Goal: Task Accomplishment & Management: Use online tool/utility

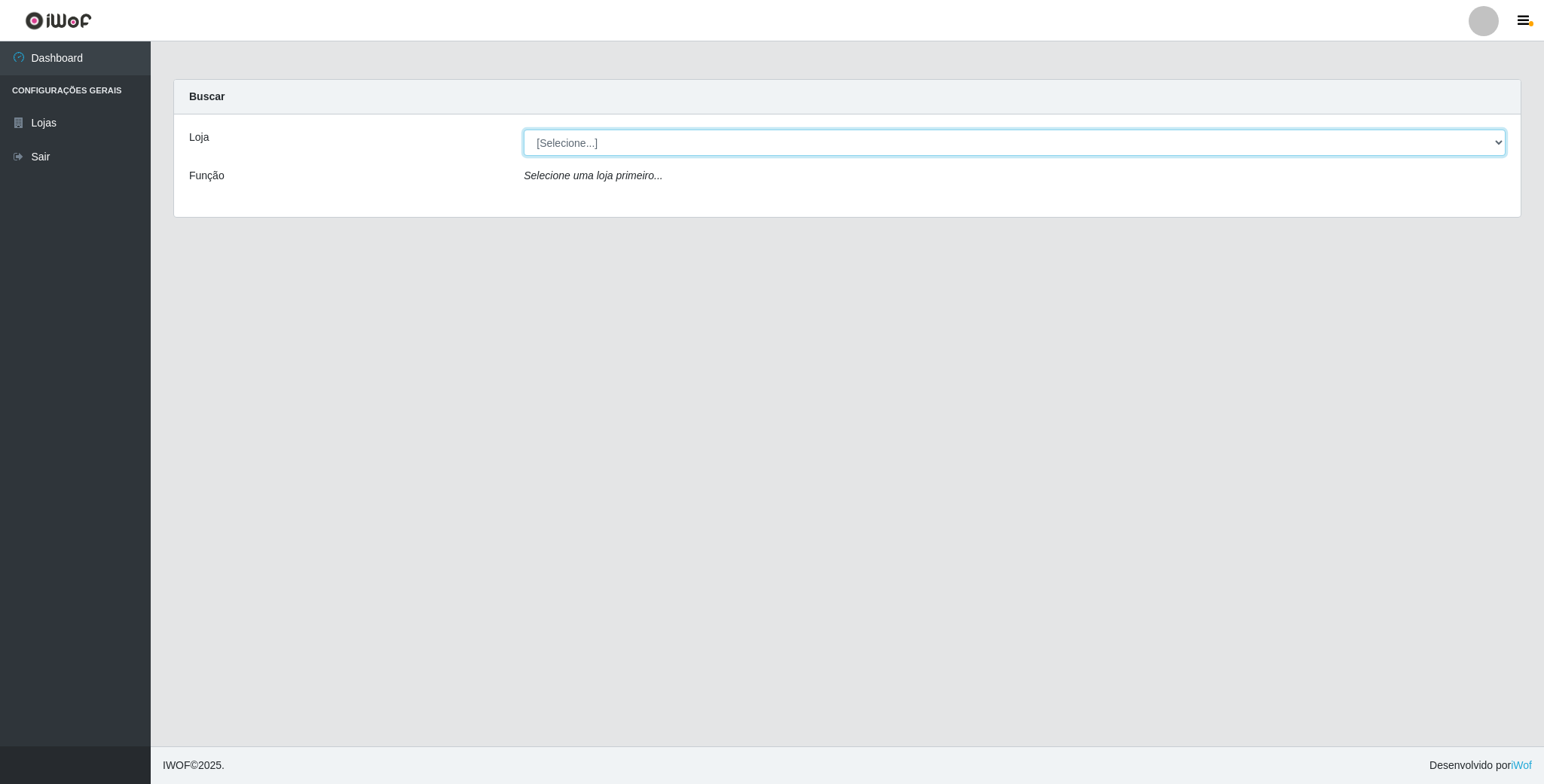
click at [1303, 141] on select "[Selecione...] SuperFácil Atacado - Emaús" at bounding box center [1014, 142] width 982 height 27
select select "407"
click at [524, 130] on select "[Selecione...] SuperFácil Atacado - Emaús" at bounding box center [1014, 142] width 982 height 27
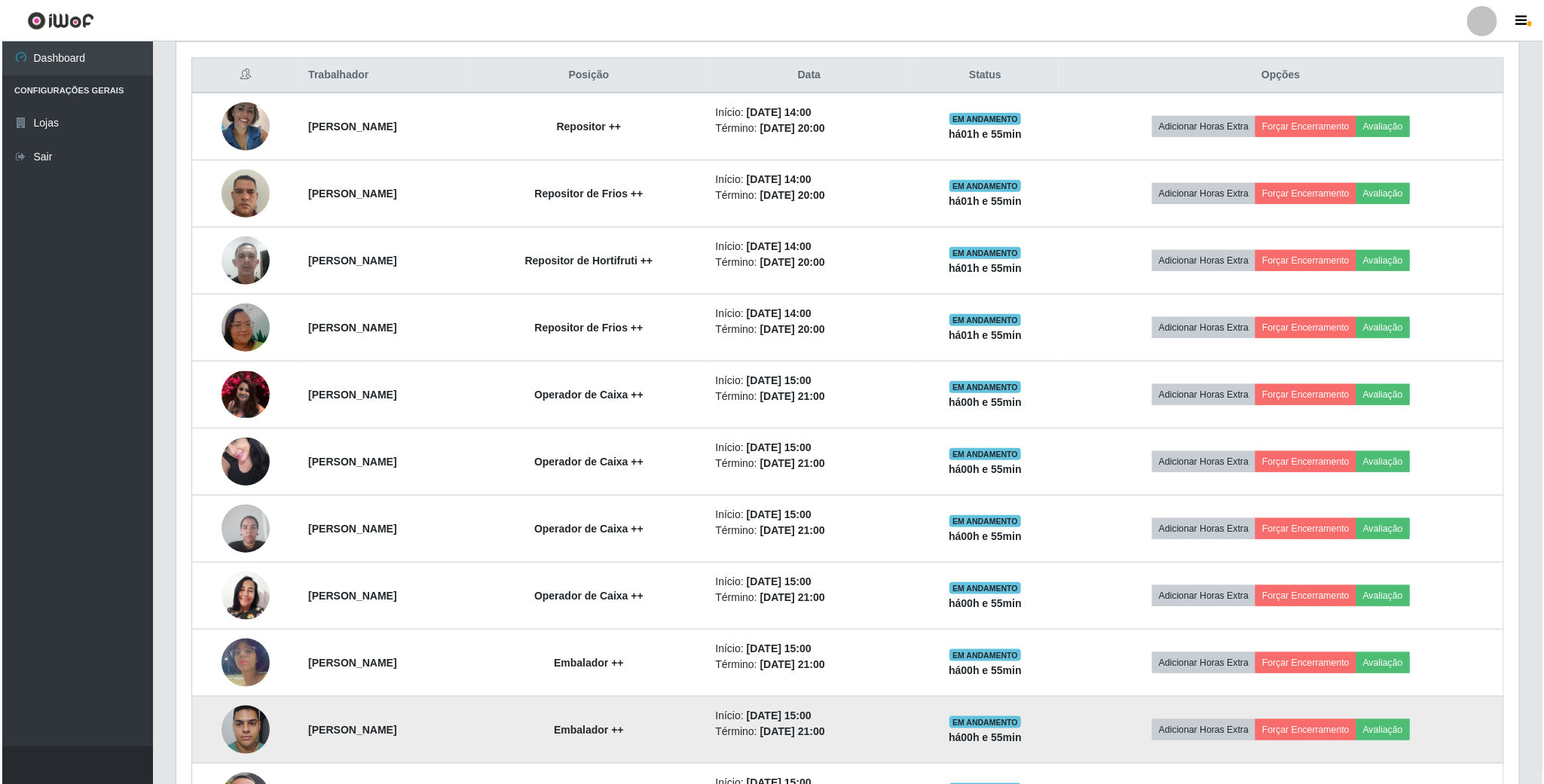
scroll to position [762, 0]
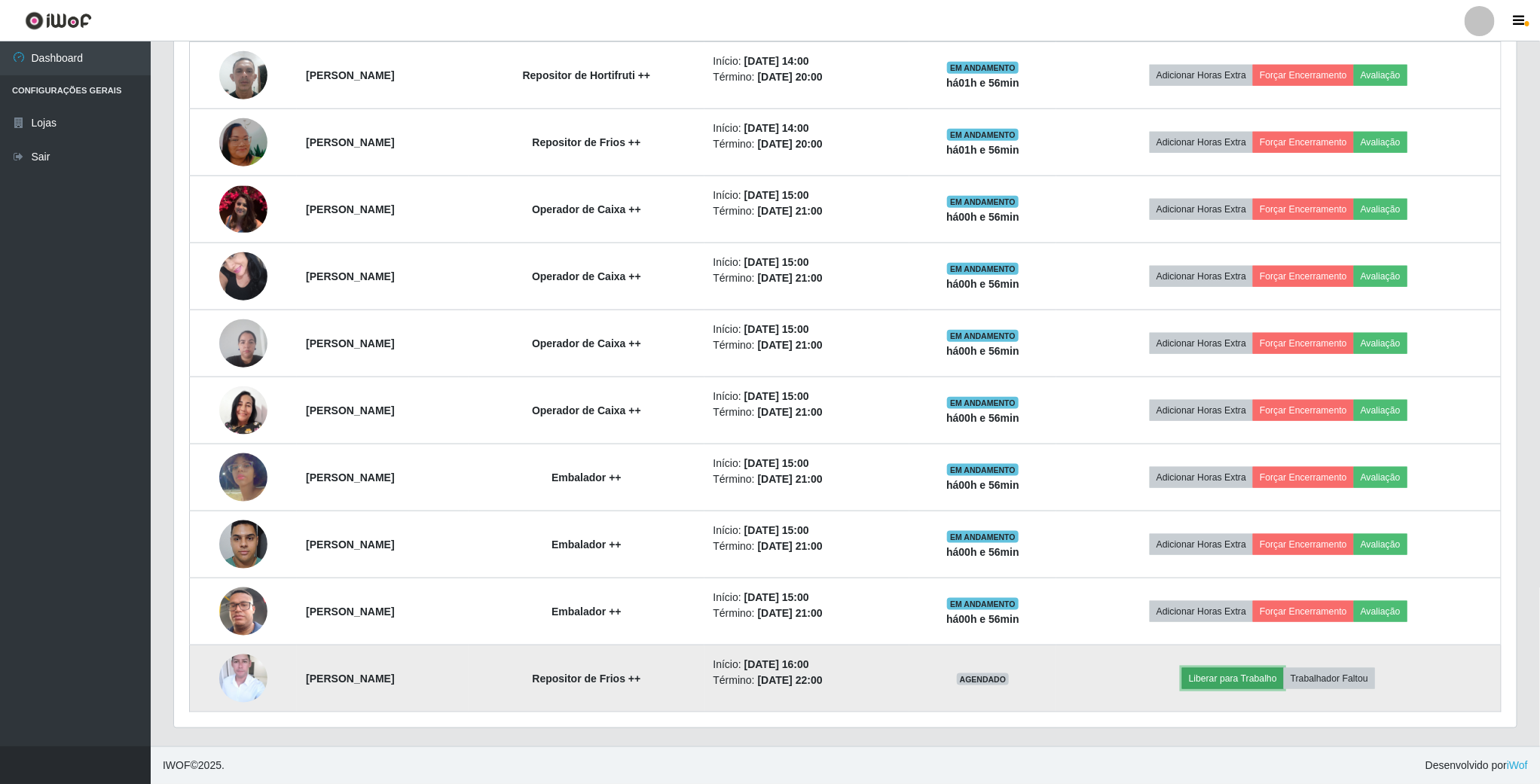
click at [1217, 685] on button "Liberar para Trabalho" at bounding box center [1232, 679] width 101 height 21
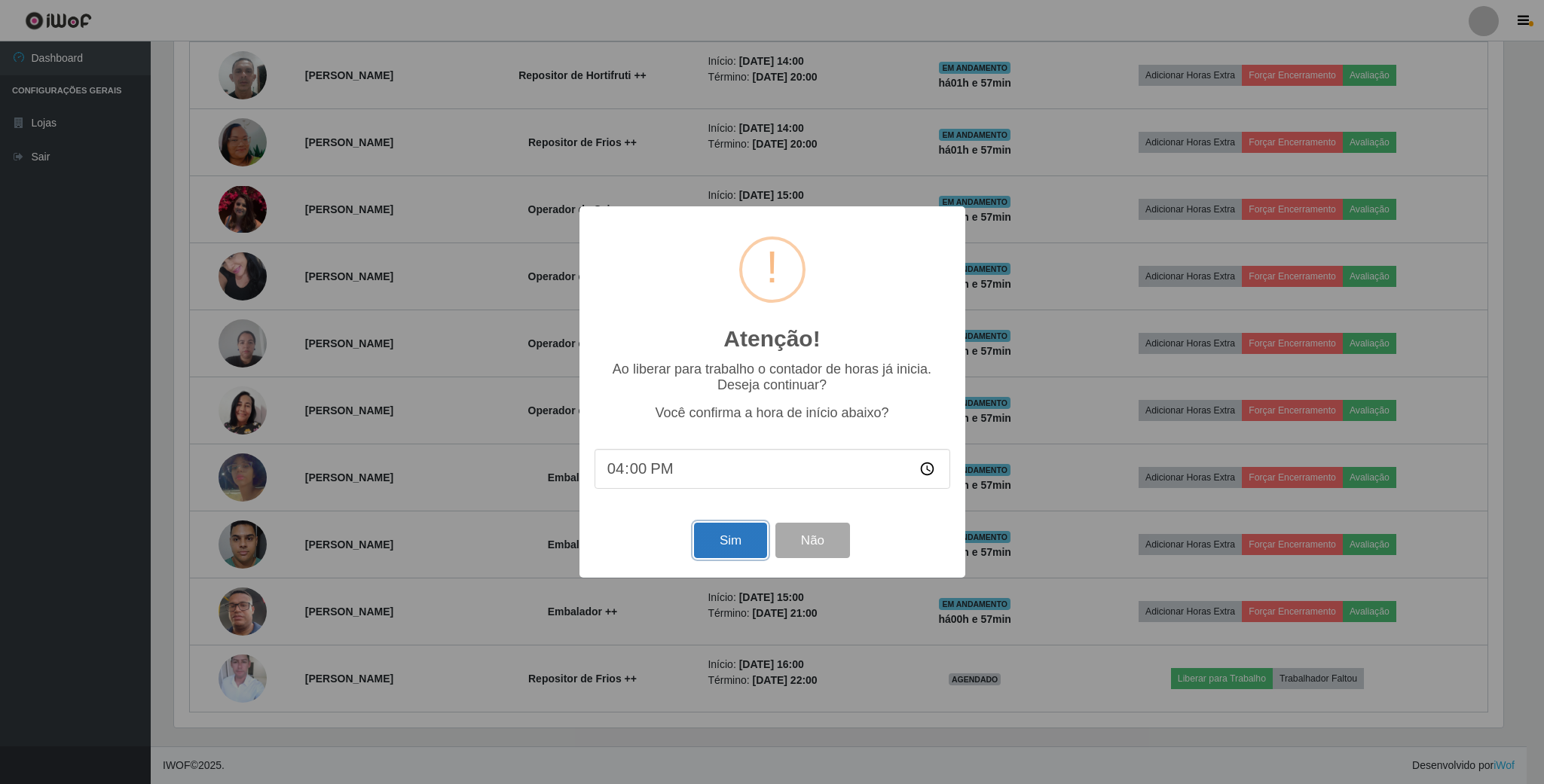
click at [733, 536] on button "Sim" at bounding box center [731, 540] width 73 height 35
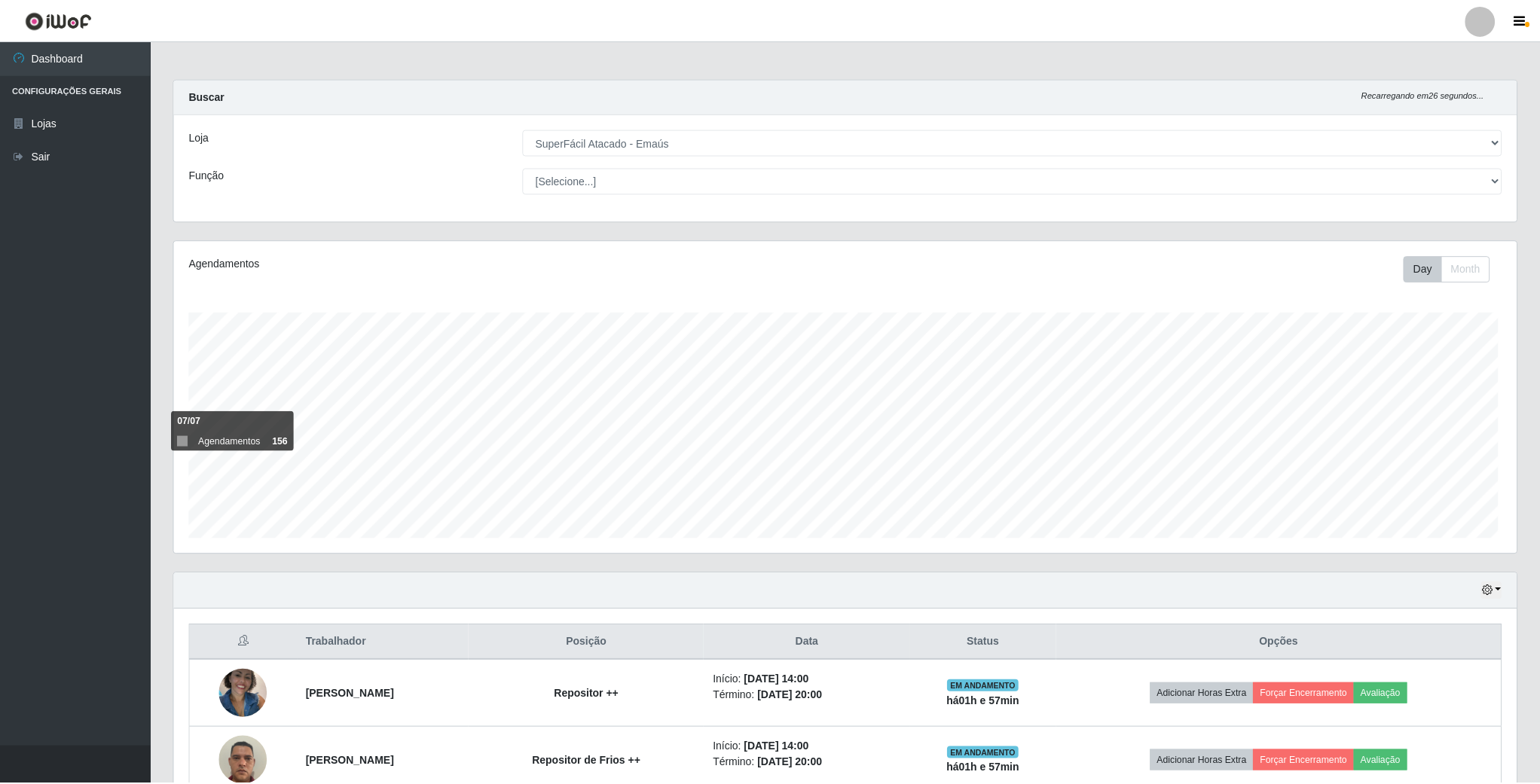
scroll to position [314, 1345]
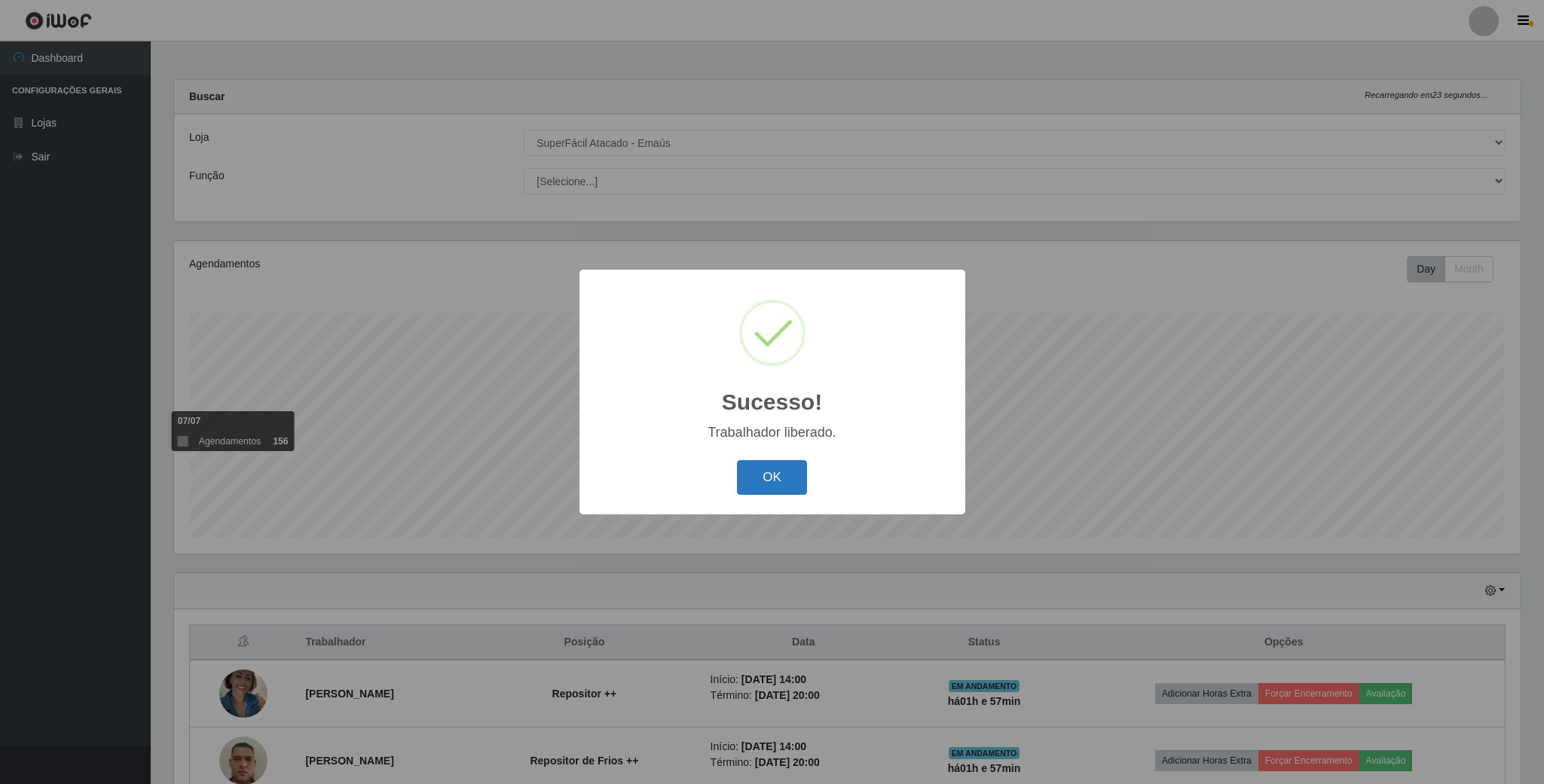
click at [783, 482] on button "OK" at bounding box center [772, 478] width 70 height 35
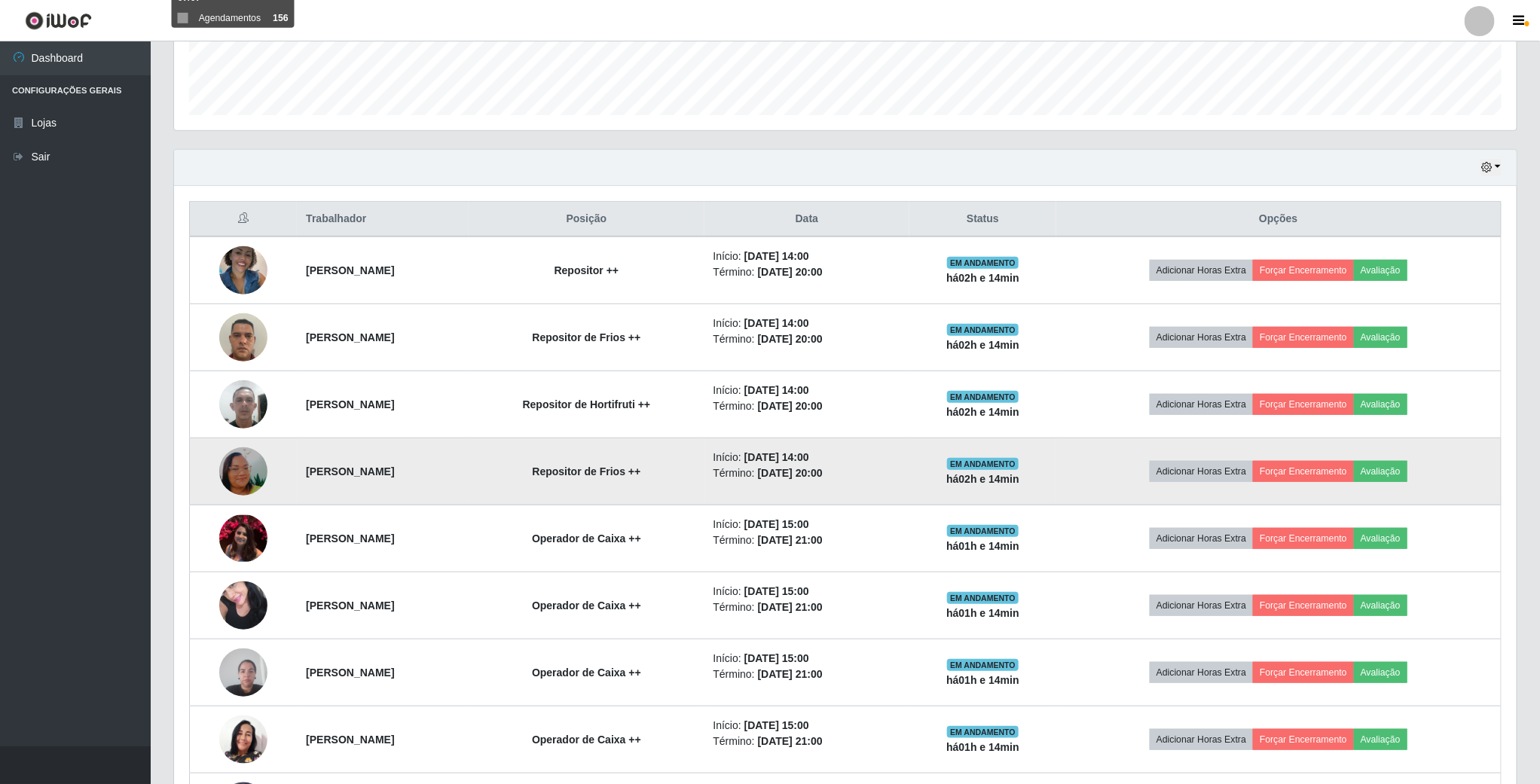
scroll to position [423, 0]
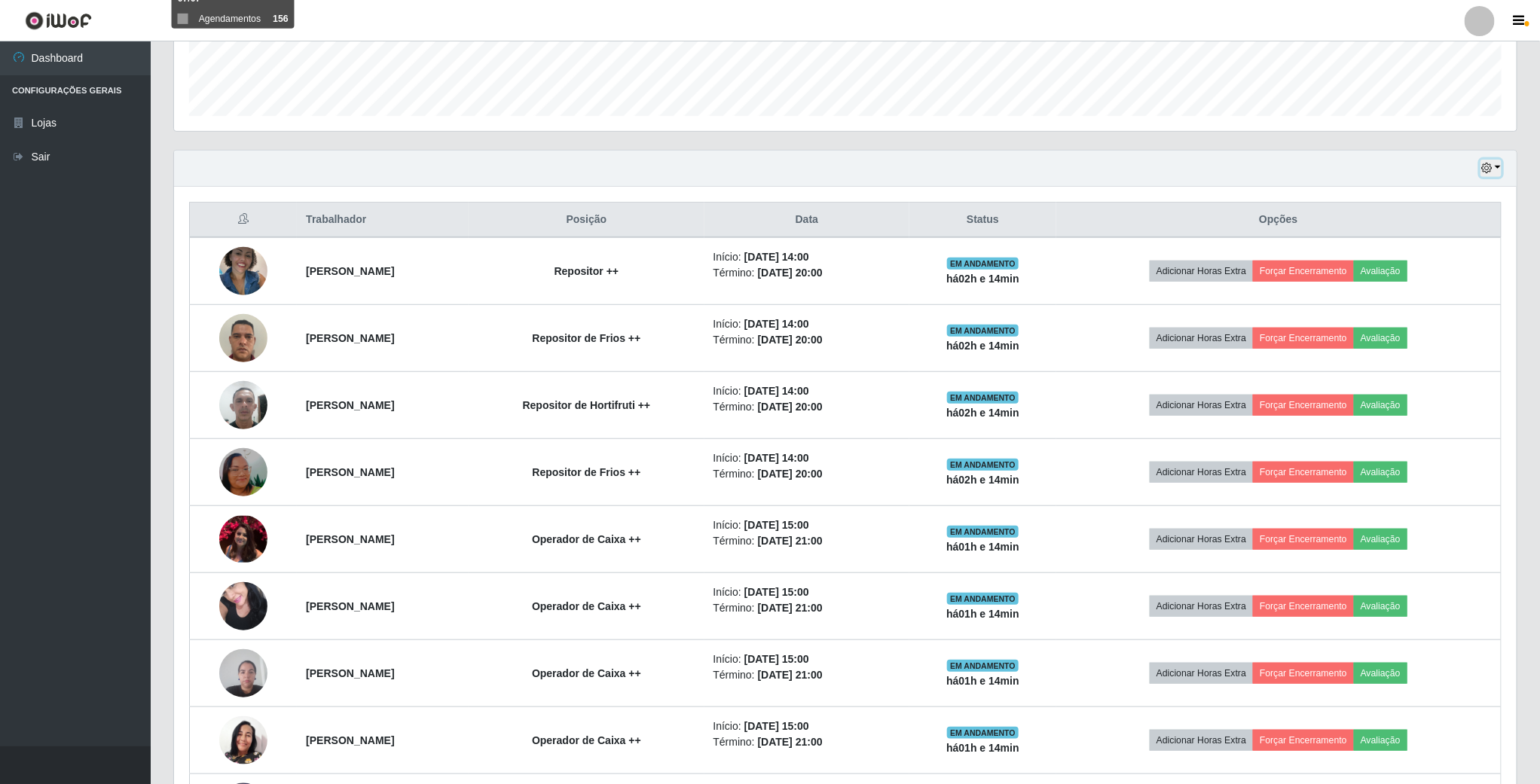
click at [1490, 173] on icon "button" at bounding box center [1487, 168] width 11 height 11
click at [1429, 237] on button "1 dia" at bounding box center [1440, 228] width 119 height 32
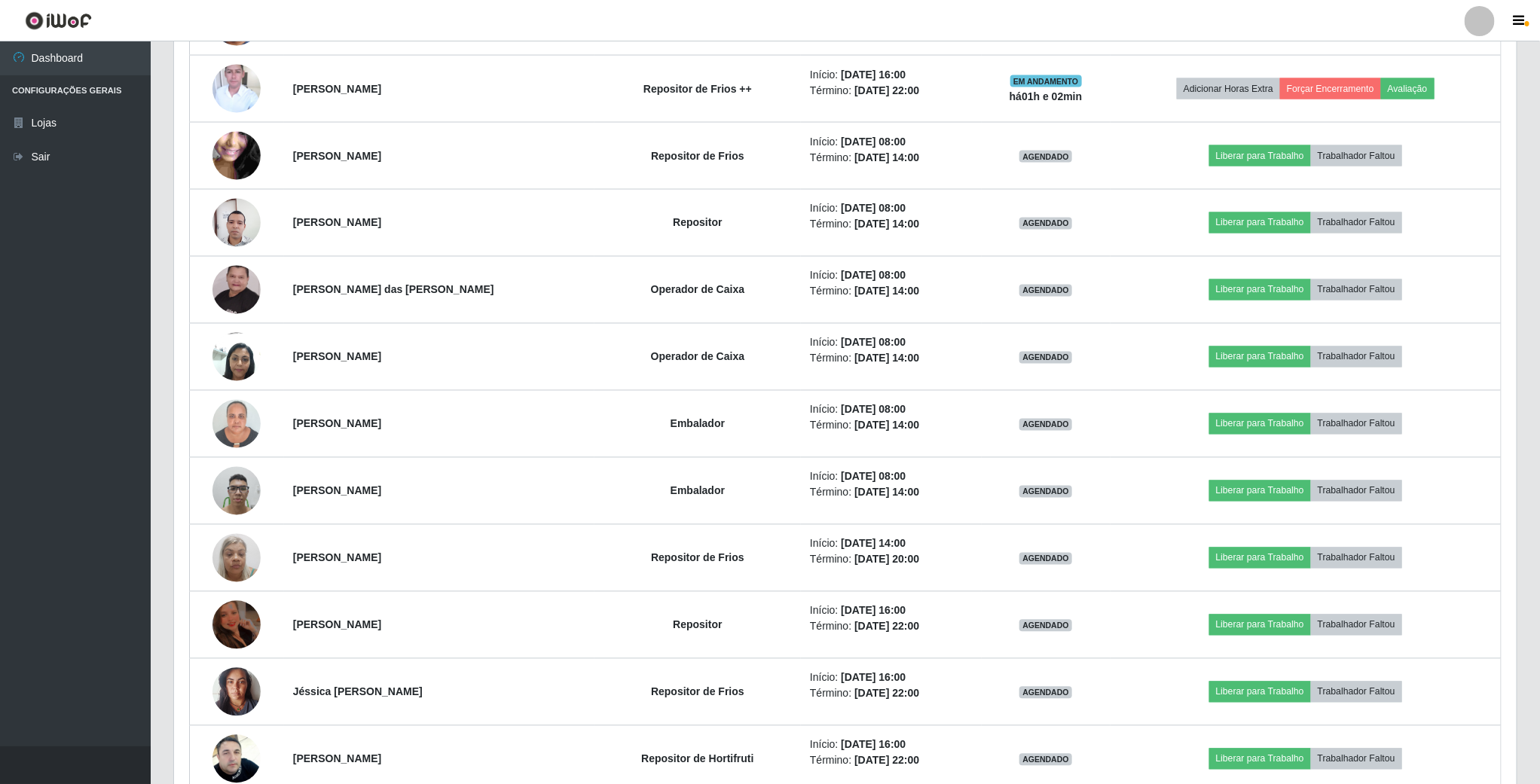
scroll to position [1116, 0]
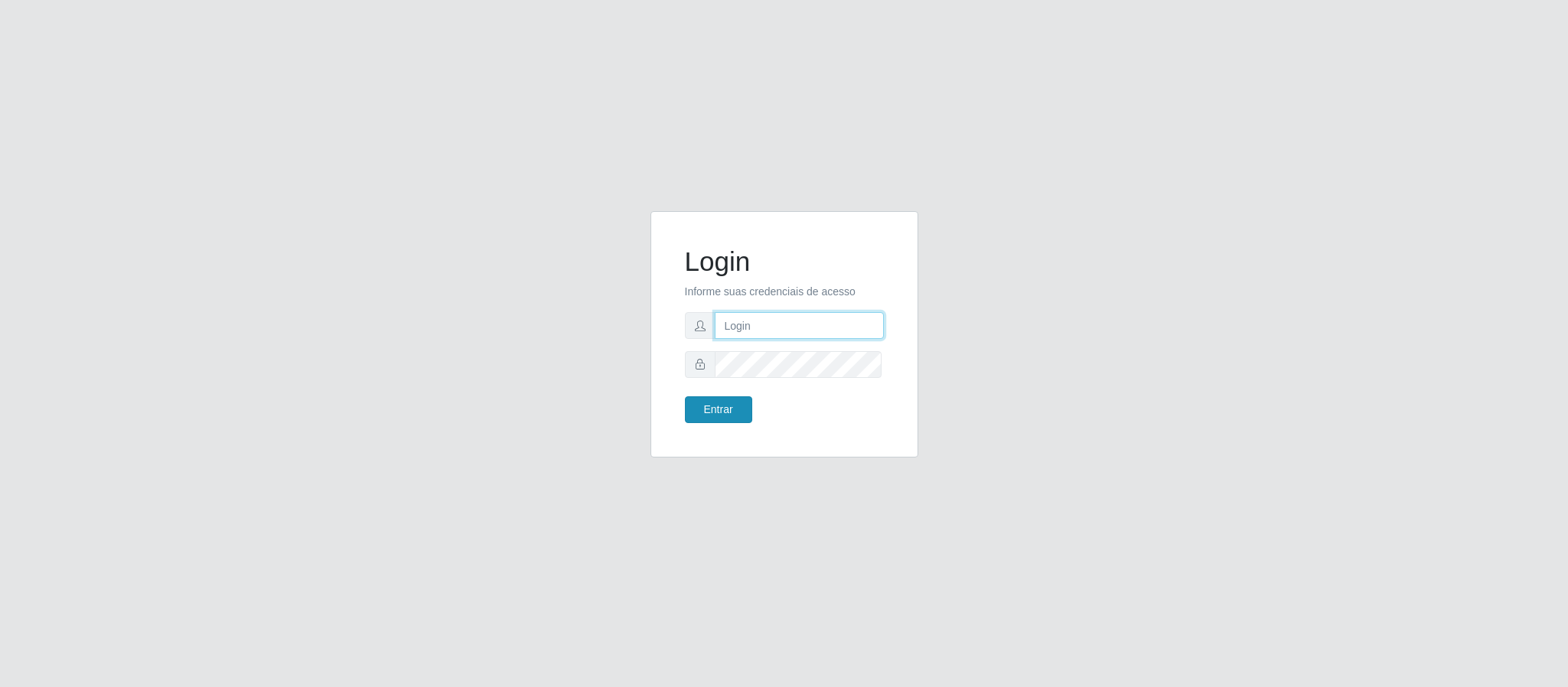
type input "[EMAIL_ADDRESS][DOMAIN_NAME]"
click at [732, 421] on button "Entrar" at bounding box center [718, 409] width 67 height 27
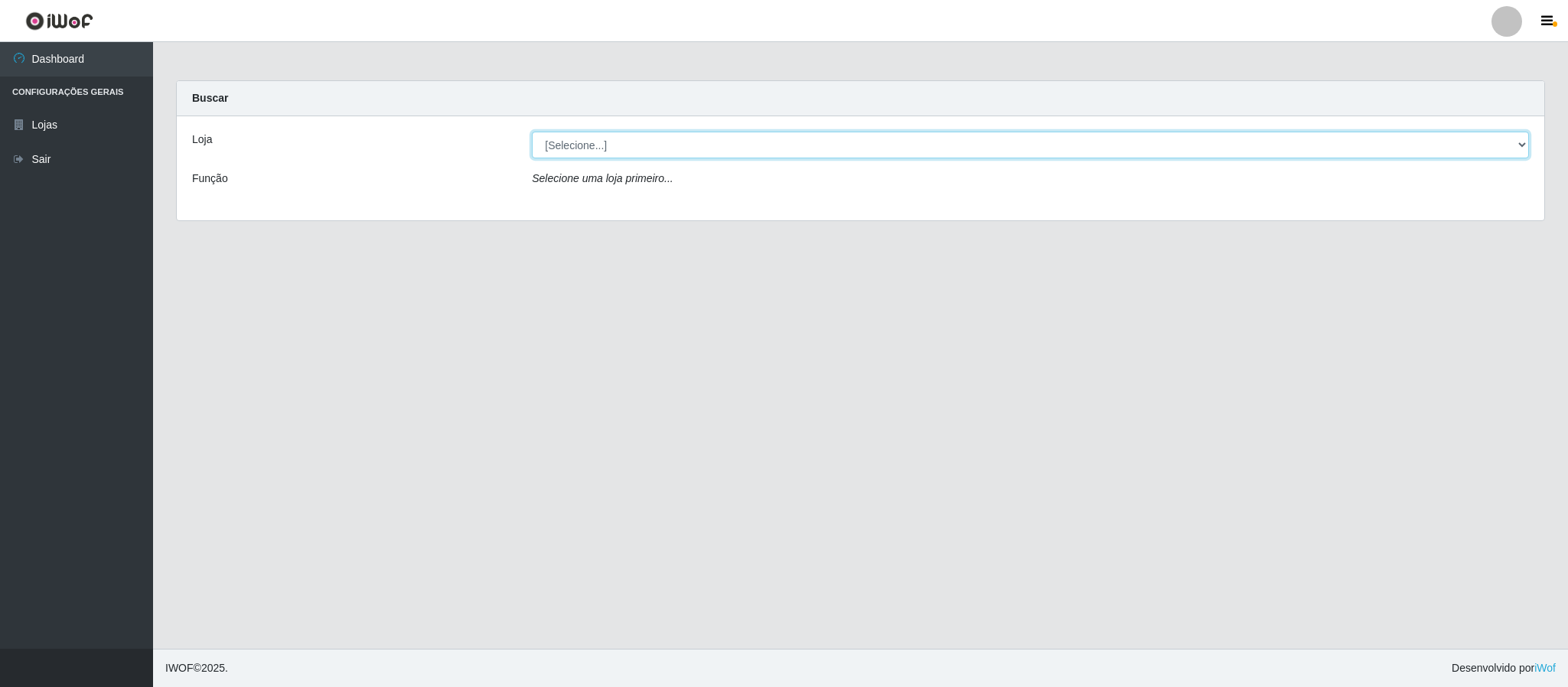
click at [632, 138] on select "[Selecione...] SuperFácil Atacado - Emaús" at bounding box center [1030, 145] width 997 height 27
select select "407"
click at [532, 132] on select "[Selecione...] SuperFácil Atacado - Emaús" at bounding box center [1030, 145] width 997 height 27
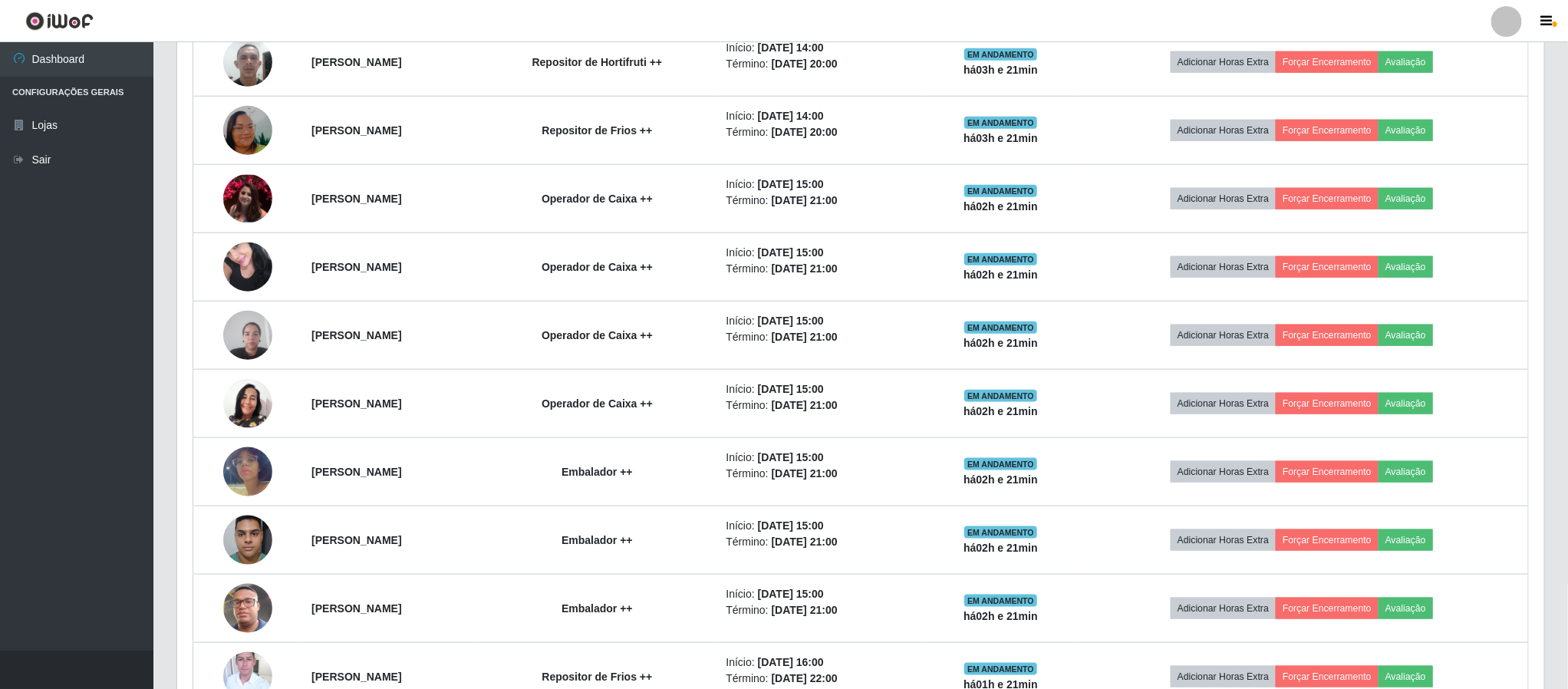
scroll to position [805, 0]
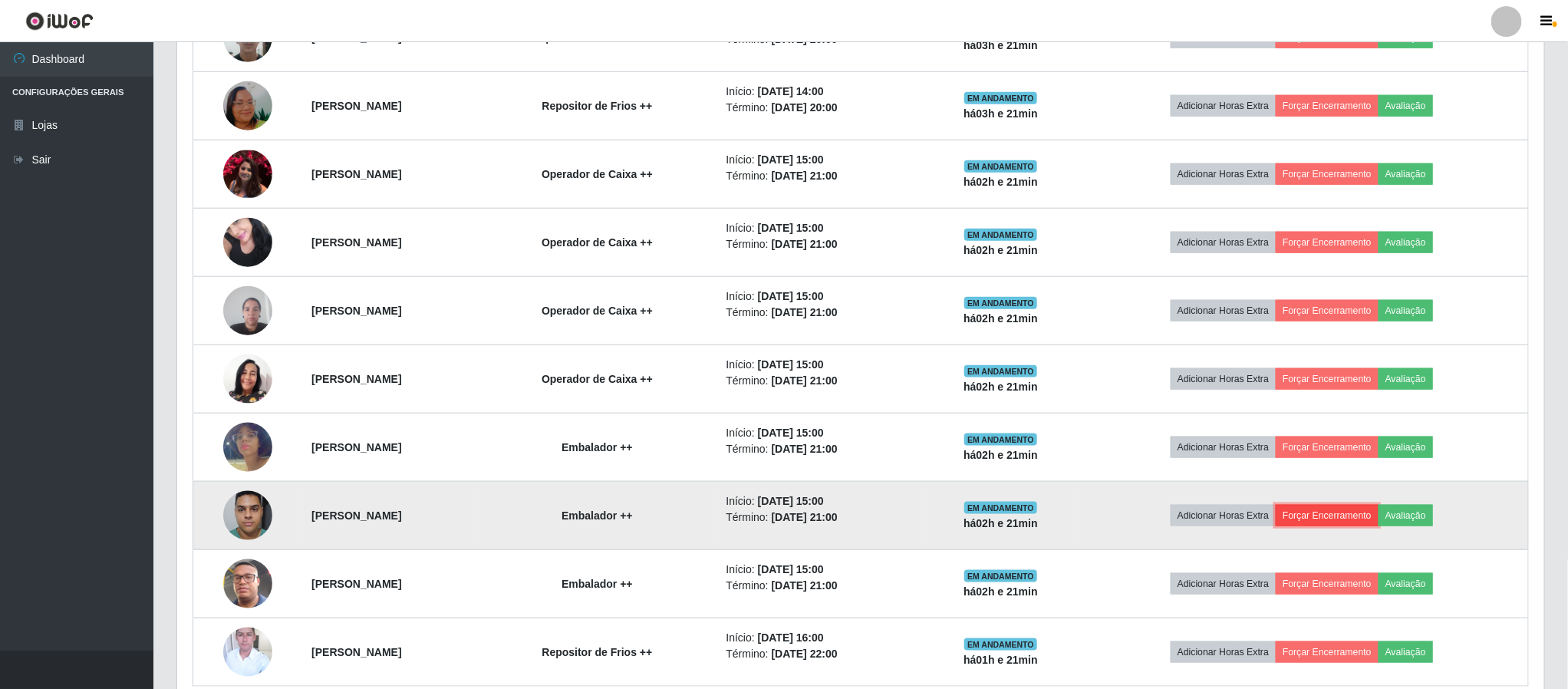
click at [1327, 525] on button "Forçar Encerramento" at bounding box center [1327, 516] width 102 height 22
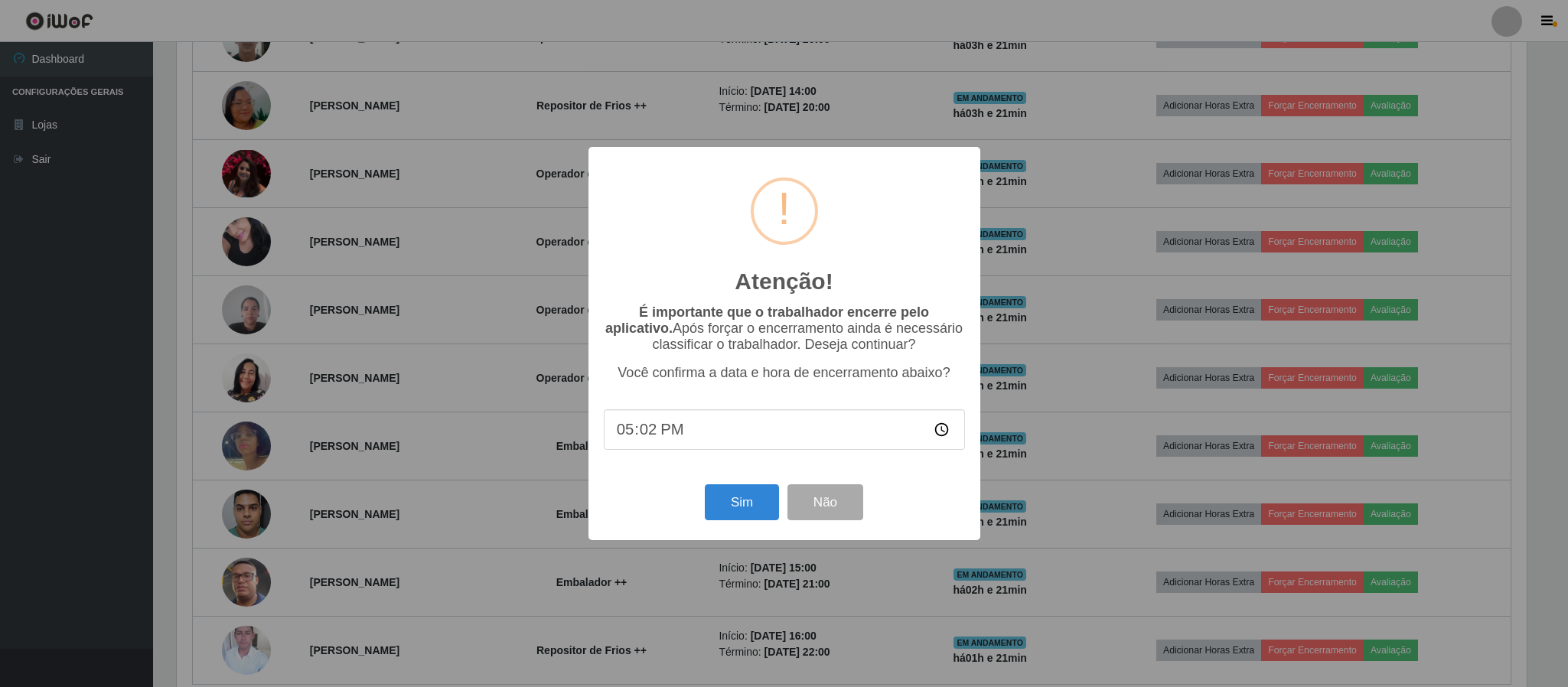
type input "17:21"
click at [728, 496] on button "Sim" at bounding box center [742, 502] width 74 height 36
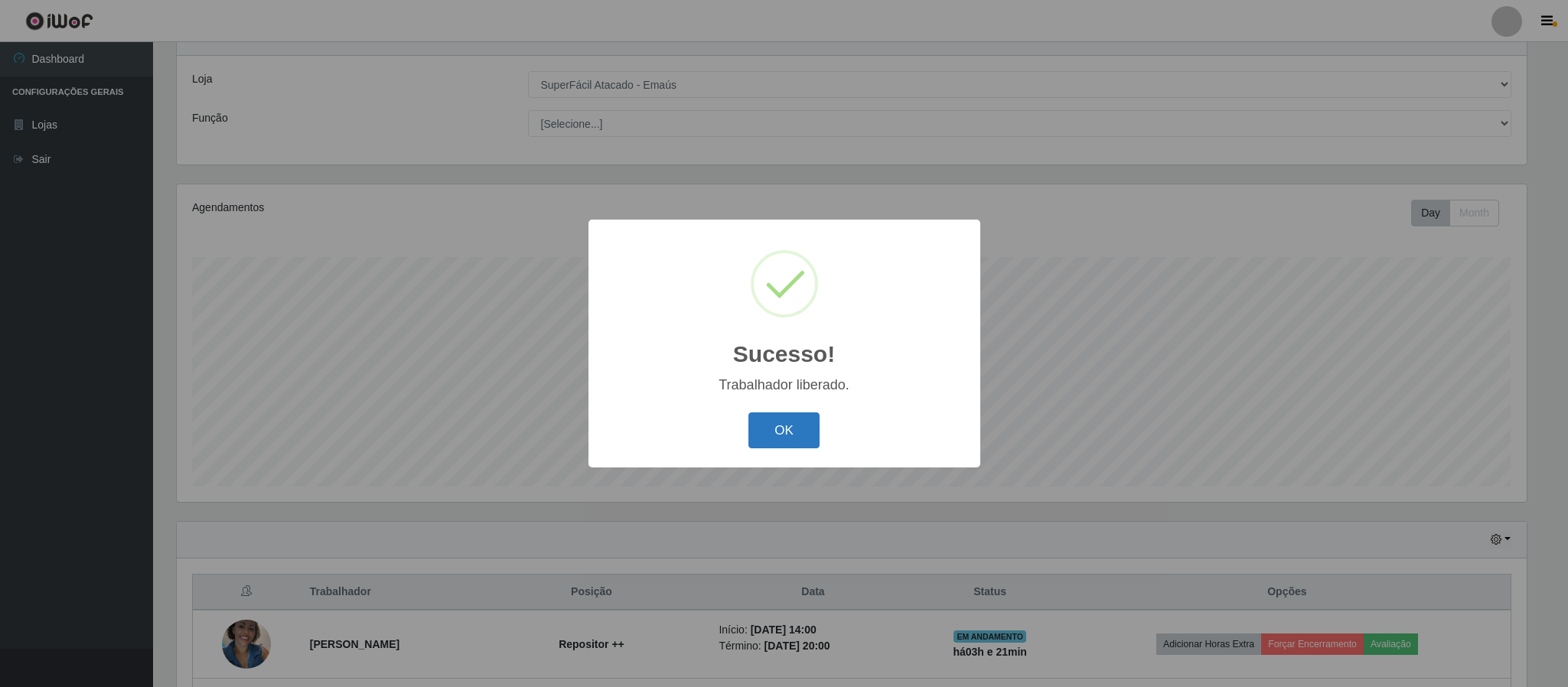
click at [769, 435] on button "OK" at bounding box center [784, 430] width 71 height 36
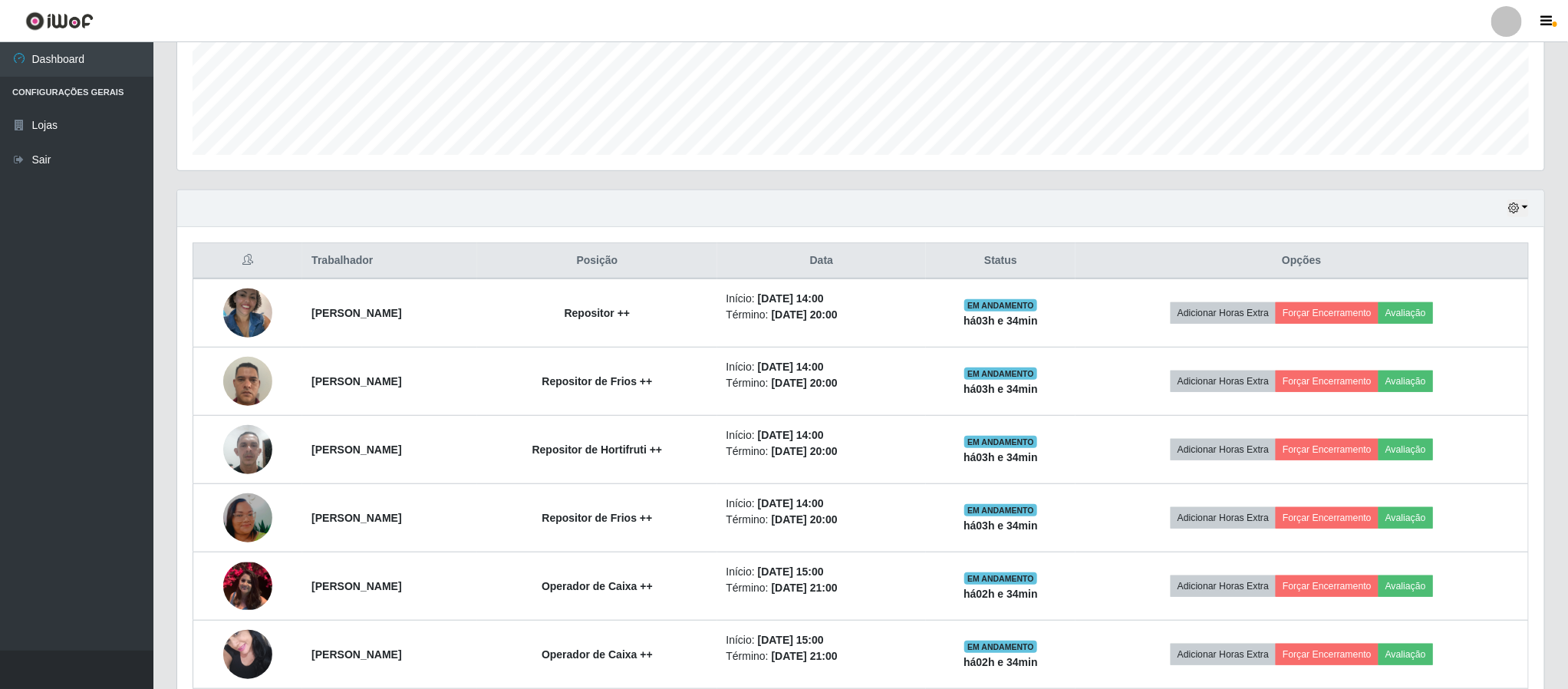
scroll to position [406, 0]
